Goal: Task Accomplishment & Management: Use online tool/utility

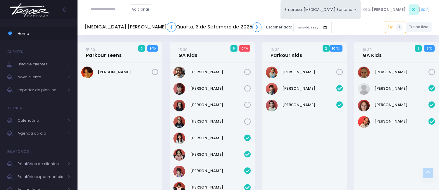
scroll to position [126, 0]
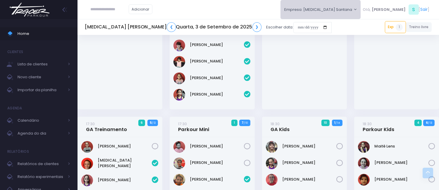
click at [351, 10] on button "Empresa: T3 Santana" at bounding box center [321, 9] width 80 height 19
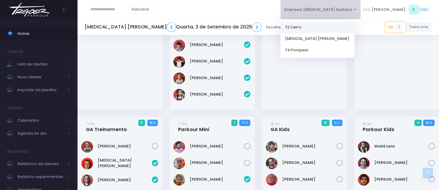
click at [349, 25] on link "T2 Cerro" at bounding box center [318, 26] width 74 height 11
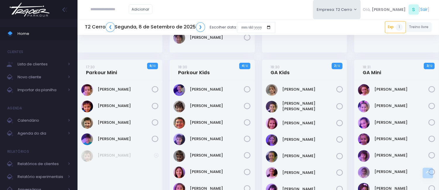
scroll to position [226, 0]
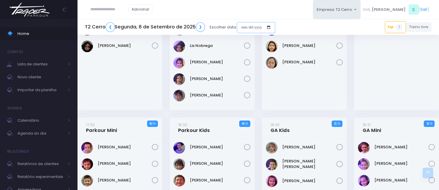
click at [244, 29] on input "date" at bounding box center [256, 27] width 38 height 11
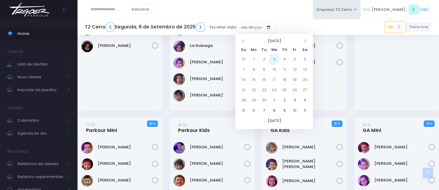
click at [276, 58] on td "3" at bounding box center [274, 59] width 10 height 10
type input "**********"
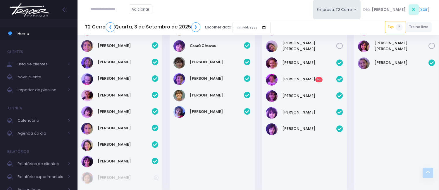
scroll to position [455, 0]
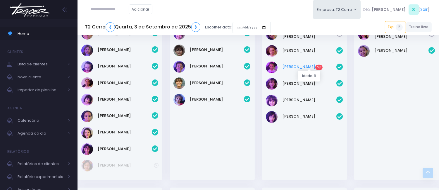
click at [295, 66] on link "Bella Ercole Exp" at bounding box center [309, 67] width 54 height 6
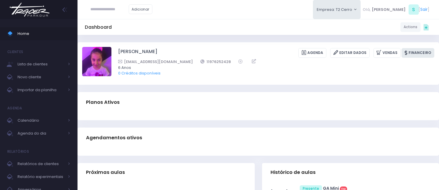
click at [409, 57] on link "Financeiro" at bounding box center [418, 53] width 33 height 10
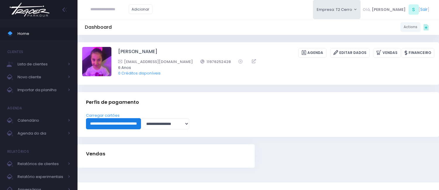
click at [127, 120] on input "**********" at bounding box center [113, 123] width 55 height 11
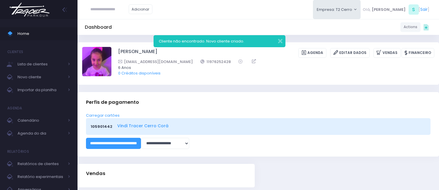
scroll to position [31, 0]
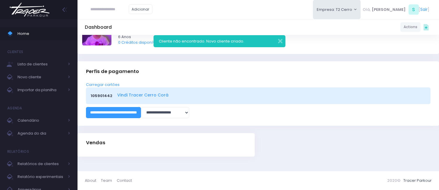
click at [128, 94] on link "Vindi Tracer Cerro Corá" at bounding box center [270, 95] width 307 height 6
click at [117, 9] on input "text" at bounding box center [110, 9] width 38 height 11
paste input "*********"
type input "*********"
click input "submit" at bounding box center [0, 0] width 0 height 0
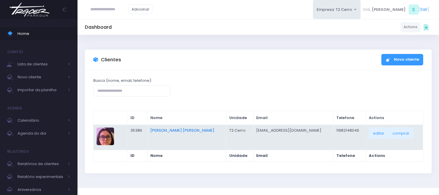
click at [176, 129] on link "[PERSON_NAME] [PERSON_NAME]" at bounding box center [182, 130] width 64 height 6
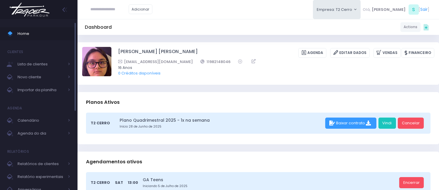
click at [56, 38] on link "Home" at bounding box center [39, 33] width 78 height 13
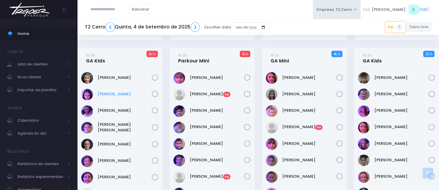
scroll to position [260, 0]
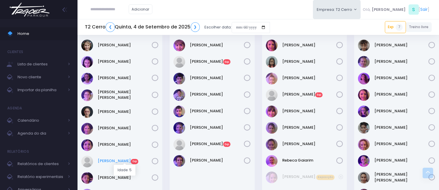
click at [112, 158] on link "Liz Venuto Exp" at bounding box center [125, 161] width 54 height 6
click at [101, 4] on input "text" at bounding box center [110, 9] width 38 height 11
type input "**********"
click input "submit" at bounding box center [0, 0] width 0 height 0
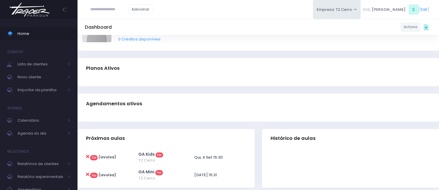
scroll to position [65, 0]
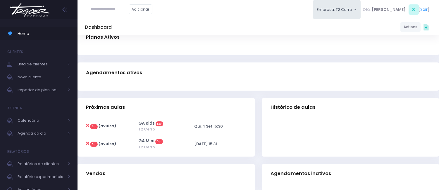
click at [86, 124] on icon at bounding box center [87, 125] width 3 height 5
type input "**********"
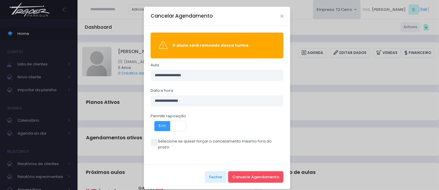
click at [157, 124] on span "Sim" at bounding box center [163, 126] width 16 height 10
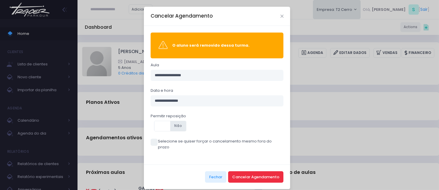
click at [259, 171] on button "Cancelar Agendamento" at bounding box center [255, 176] width 55 height 11
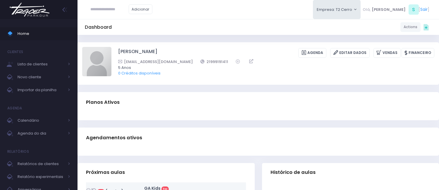
scroll to position [65, 0]
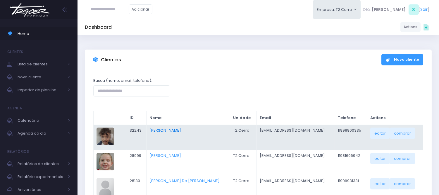
click at [164, 127] on link "Carolina Costa" at bounding box center [166, 130] width 32 height 6
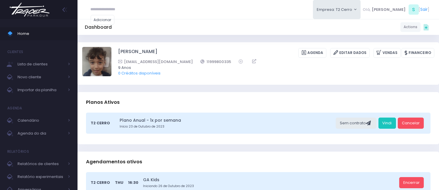
scroll to position [162, 0]
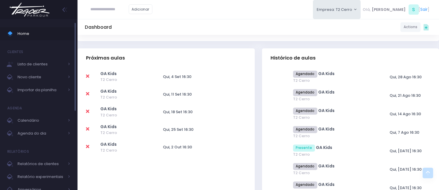
click at [38, 29] on link "Home" at bounding box center [39, 33] width 78 height 13
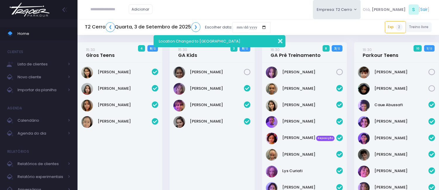
click at [279, 38] on button "button" at bounding box center [277, 40] width 12 height 7
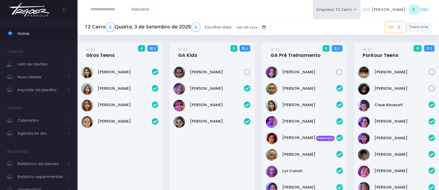
click at [269, 1] on div "Adicionar Empresa: T2 Cerro [GEOGRAPHIC_DATA][MEDICAL_DATA][PERSON_NAME], S [" at bounding box center [259, 9] width 362 height 19
click at [191, 9] on div "Adicionar Empresa: T2 Cerro T2 Cerro T3 Santana T4 Pompeia Olá, S [" at bounding box center [259, 9] width 362 height 19
click at [252, 14] on div "Adicionar Empresa: T2 Cerro T2 Cerro T3 Santana T4 Pompeia Olá, S [" at bounding box center [259, 9] width 362 height 19
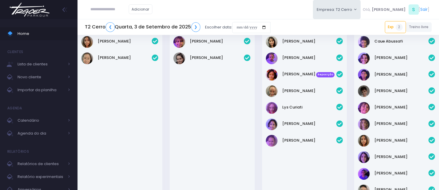
scroll to position [65, 0]
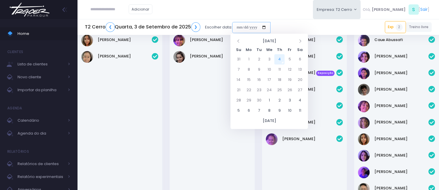
click at [237, 29] on input "date" at bounding box center [251, 27] width 38 height 11
click at [280, 60] on td "4" at bounding box center [280, 59] width 10 height 10
type input "**********"
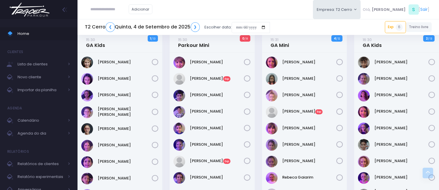
scroll to position [227, 0]
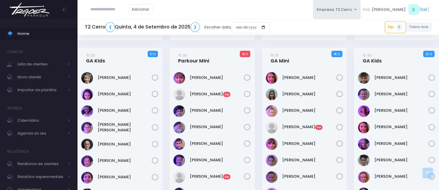
click at [223, 15] on div "Adicionar Empresa: T2 Cerro T2 Cerro T3 Santana T4 Pompeia Olá, S [" at bounding box center [259, 9] width 362 height 19
click at [268, 10] on div "Adicionar Empresa: T2 Cerro T2 Cerro T3 Santana T4 Pompeia Olá, S [" at bounding box center [259, 9] width 362 height 19
click at [41, 89] on span "Importar da planilha" at bounding box center [41, 90] width 47 height 8
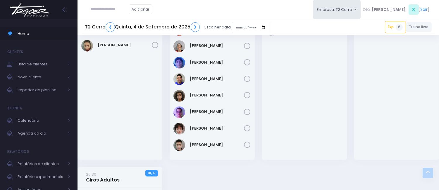
scroll to position [784, 0]
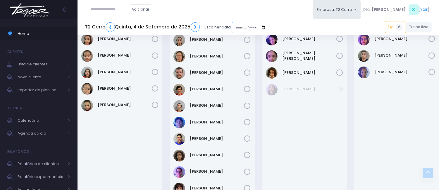
click at [239, 25] on input "date" at bounding box center [251, 27] width 38 height 11
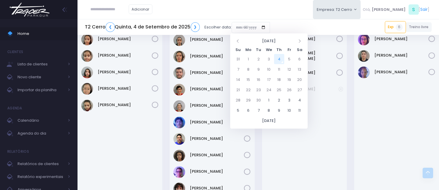
click at [280, 59] on td "4" at bounding box center [279, 59] width 10 height 10
type input "**********"
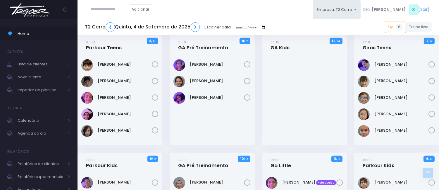
scroll to position [585, 0]
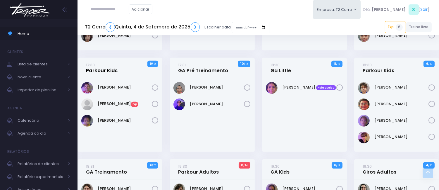
click at [107, 68] on link "17:30 Parkour Kids" at bounding box center [102, 68] width 32 height 12
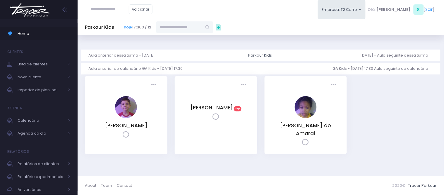
click at [170, 27] on input "text" at bounding box center [179, 26] width 46 height 11
paste input "**********"
click at [178, 36] on link "[PERSON_NAME]" at bounding box center [185, 38] width 34 height 6
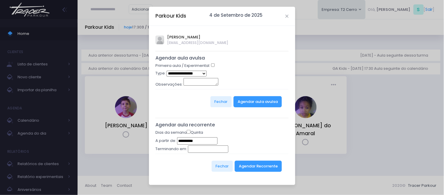
type input "**********"
select select "*"
click at [261, 104] on button "Agendar aula avulsa" at bounding box center [258, 101] width 48 height 11
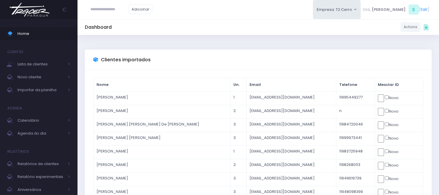
click at [116, 7] on input "text" at bounding box center [110, 9] width 38 height 11
type input "**********"
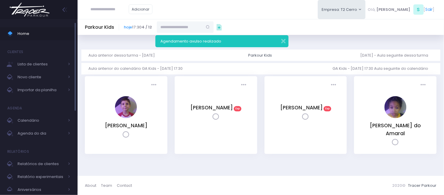
click at [54, 33] on span "Home" at bounding box center [44, 34] width 53 height 8
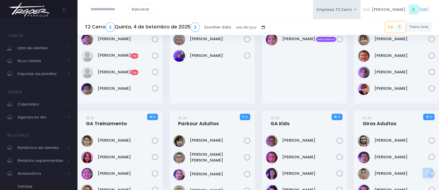
scroll to position [650, 0]
